Goal: Task Accomplishment & Management: Complete application form

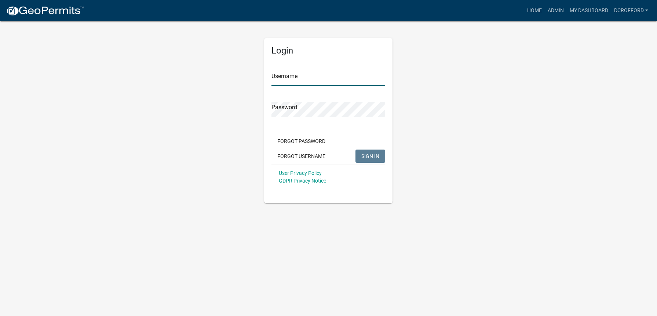
type input "dcrofford"
click at [382, 155] on button "SIGN IN" at bounding box center [371, 156] width 30 height 13
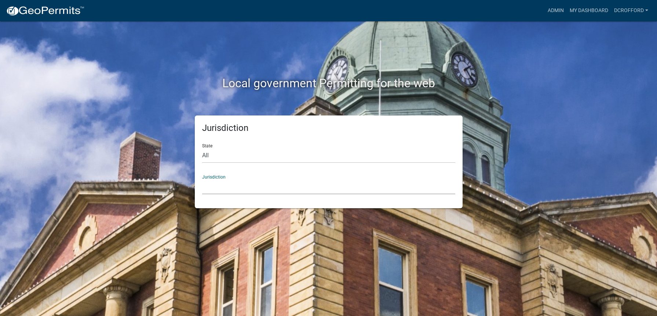
click at [325, 187] on select "[GEOGRAPHIC_DATA], [US_STATE] City of [GEOGRAPHIC_DATA], [US_STATE] [GEOGRAPHIC…" at bounding box center [328, 186] width 253 height 15
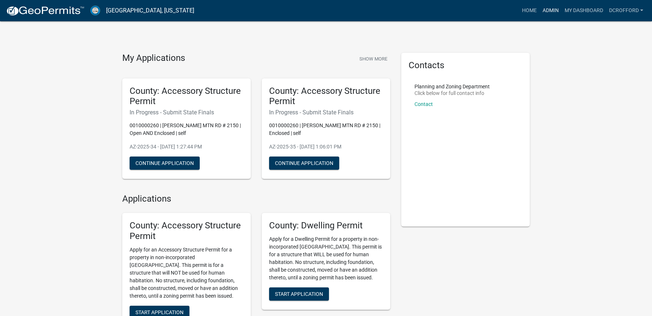
click at [554, 11] on link "Admin" at bounding box center [550, 11] width 22 height 14
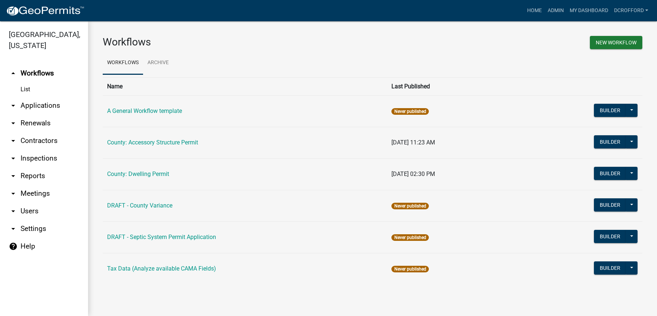
click at [53, 103] on link "arrow_drop_down Applications" at bounding box center [44, 106] width 88 height 18
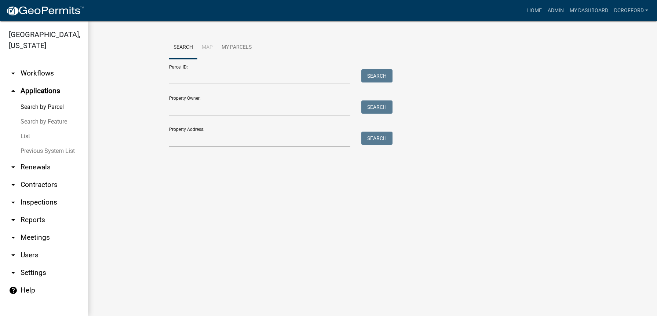
click at [44, 135] on link "List" at bounding box center [44, 136] width 88 height 15
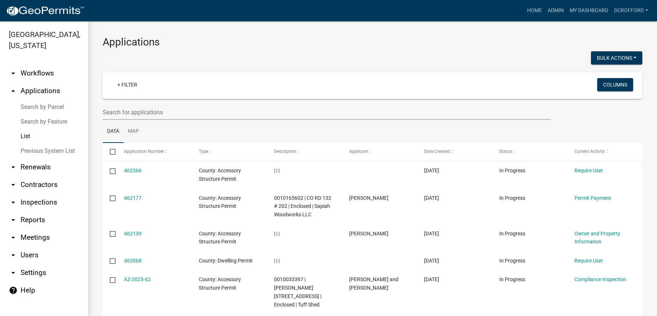
click at [46, 104] on link "Search by Parcel" at bounding box center [44, 107] width 88 height 15
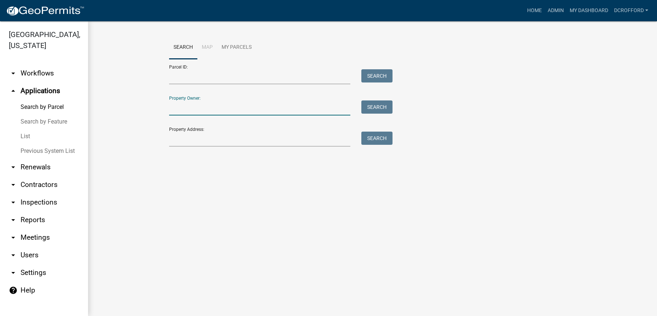
click at [212, 109] on input "Property Owner:" at bounding box center [260, 108] width 182 height 15
click at [189, 106] on input "Property Owner:" at bounding box center [260, 108] width 182 height 15
type input "banning"
click at [379, 108] on button "Search" at bounding box center [376, 107] width 31 height 13
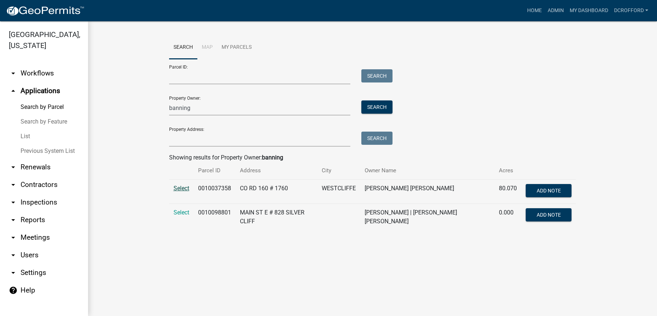
click at [182, 186] on span "Select" at bounding box center [182, 188] width 16 height 7
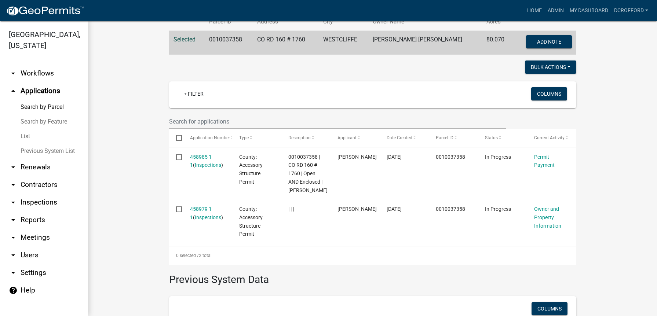
scroll to position [145, 0]
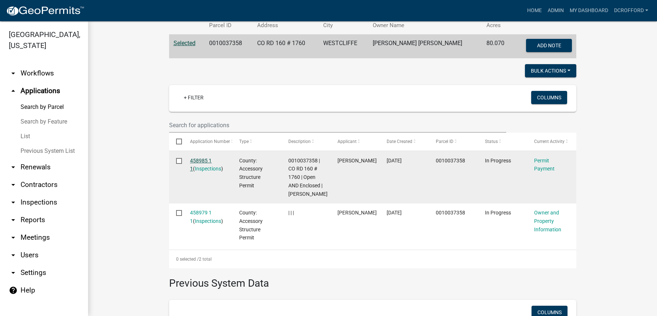
click at [203, 162] on link "458985 1 1" at bounding box center [201, 165] width 22 height 14
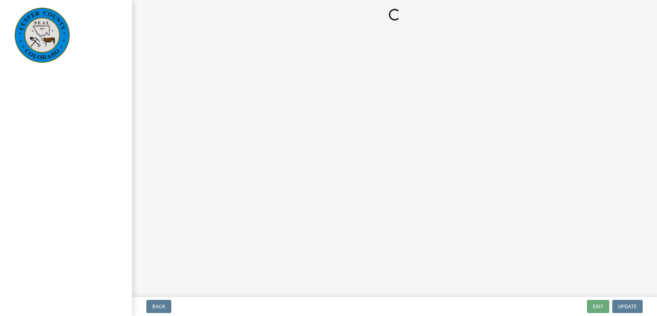
select select "3: 3"
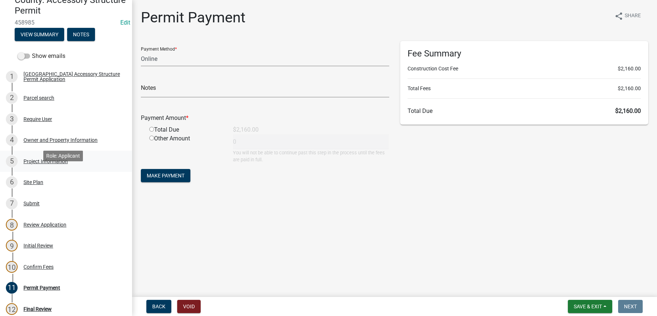
scroll to position [37, 0]
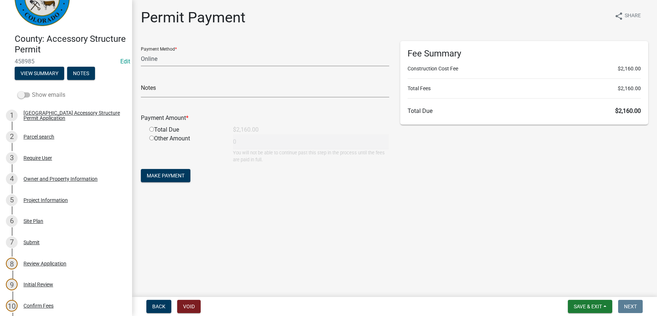
click at [28, 94] on span at bounding box center [24, 94] width 12 height 5
click at [32, 91] on input "Show emails" at bounding box center [32, 91] width 0 height 0
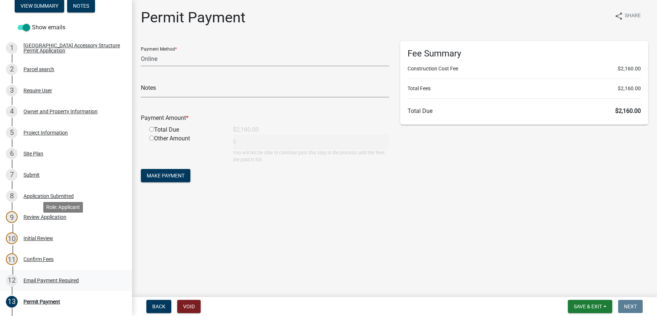
scroll to position [0, 0]
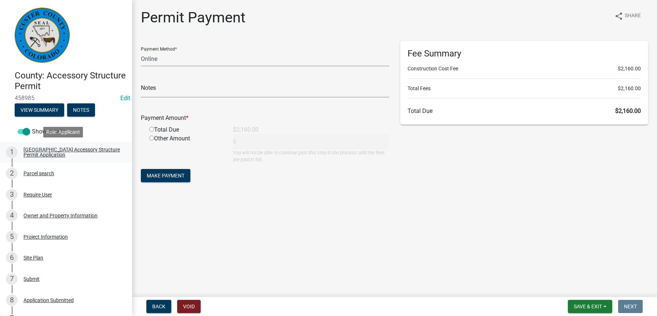
click at [40, 155] on div "[GEOGRAPHIC_DATA] Accessory Structure Permit Application" at bounding box center [71, 152] width 97 height 10
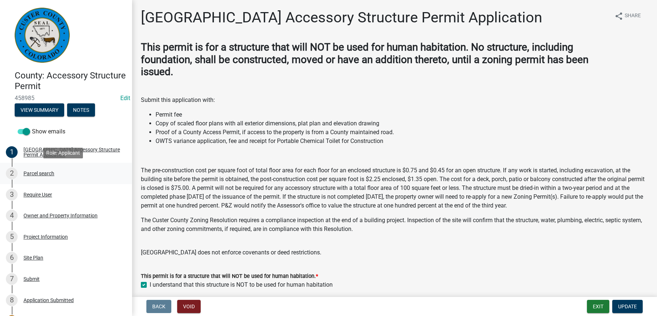
click at [40, 171] on div "Parcel search" at bounding box center [38, 173] width 31 height 5
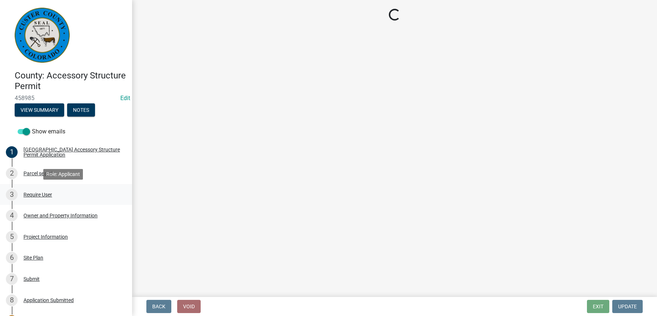
click at [48, 194] on div "Require User" at bounding box center [37, 194] width 29 height 5
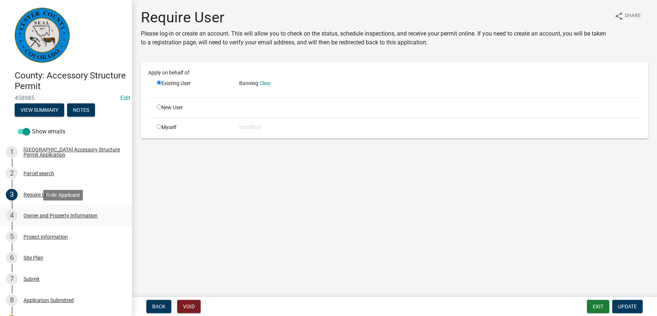
click at [48, 219] on div "4 Owner and Property Information" at bounding box center [63, 216] width 114 height 12
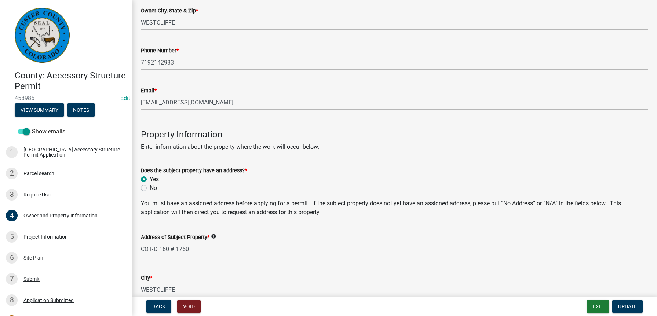
scroll to position [367, 0]
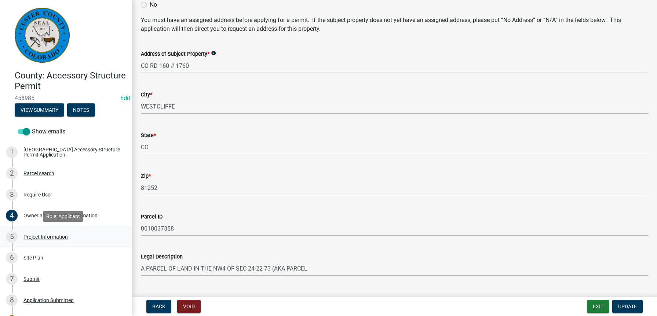
click at [29, 234] on div "Project Information" at bounding box center [45, 236] width 44 height 5
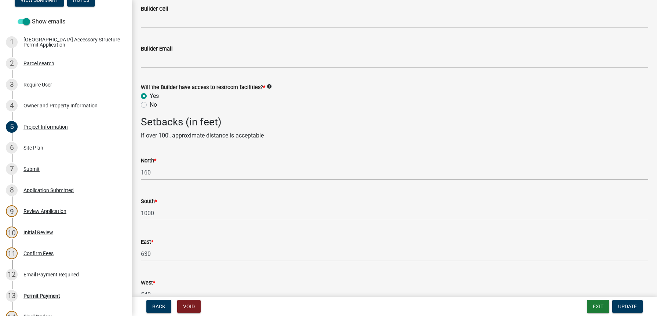
scroll to position [997, 0]
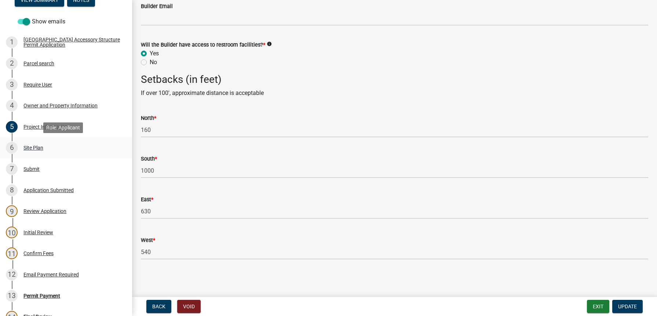
click at [34, 146] on div "Site Plan" at bounding box center [33, 147] width 20 height 5
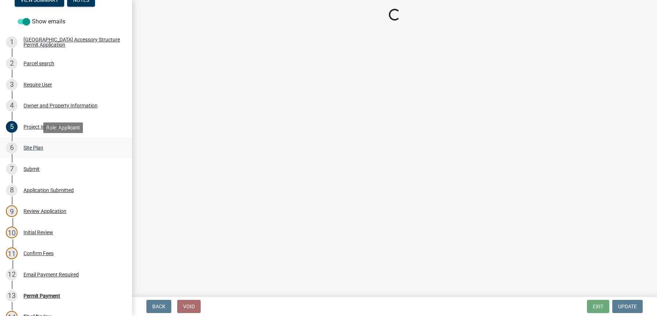
scroll to position [0, 0]
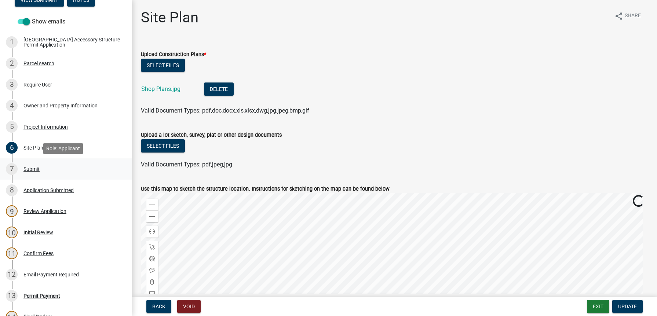
click at [36, 170] on div "Submit" at bounding box center [31, 169] width 16 height 5
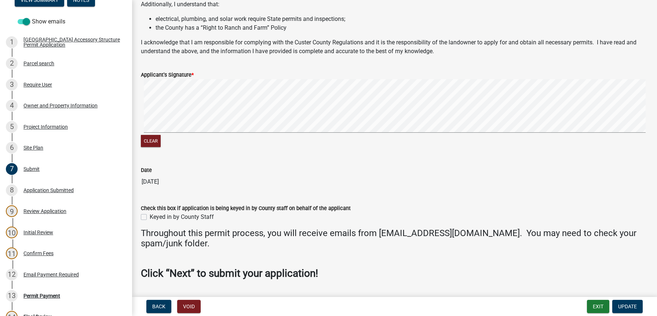
scroll to position [244, 0]
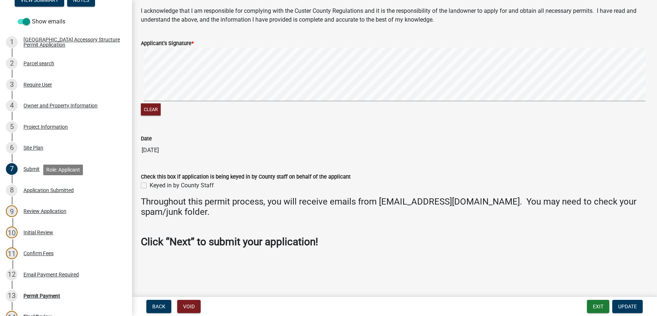
click at [40, 188] on div "Application Submitted" at bounding box center [48, 190] width 50 height 5
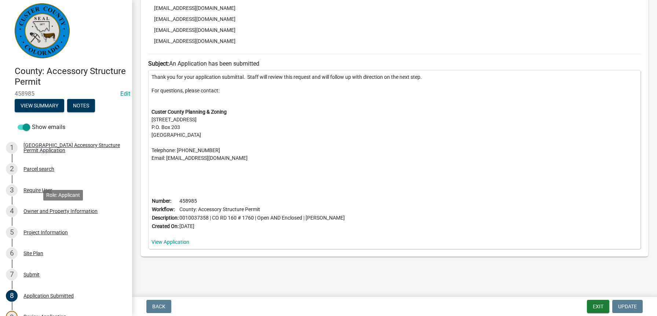
scroll to position [0, 0]
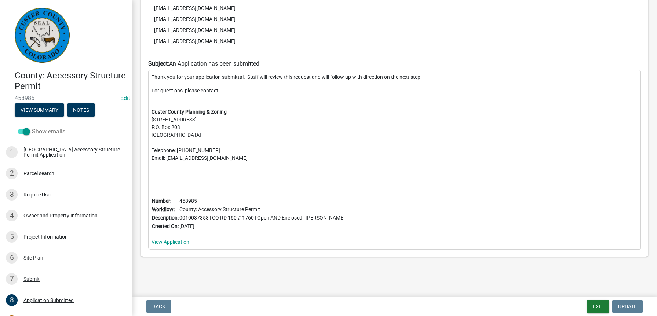
click at [25, 132] on span at bounding box center [24, 131] width 12 height 5
click at [32, 127] on input "Show emails" at bounding box center [32, 127] width 0 height 0
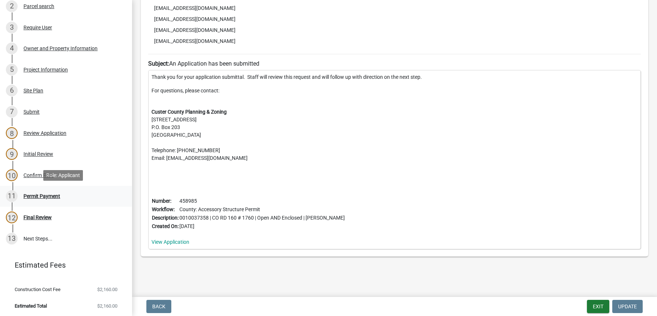
scroll to position [168, 0]
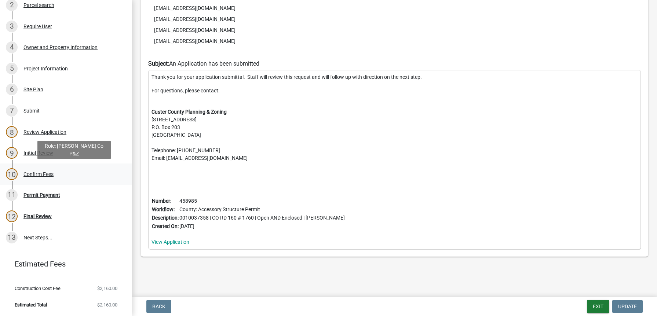
click at [40, 175] on div "Confirm Fees" at bounding box center [38, 174] width 30 height 5
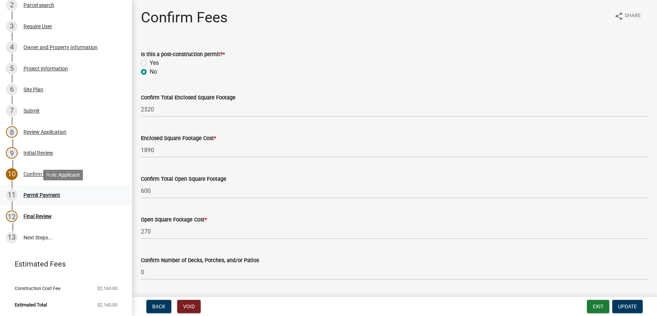
click at [47, 196] on div "Permit Payment" at bounding box center [41, 195] width 37 height 5
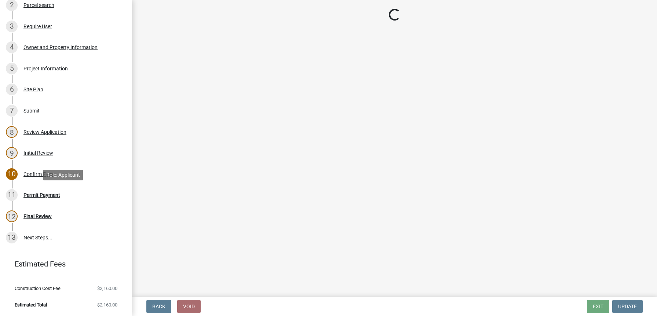
select select "3: 3"
